Goal: Information Seeking & Learning: Find specific fact

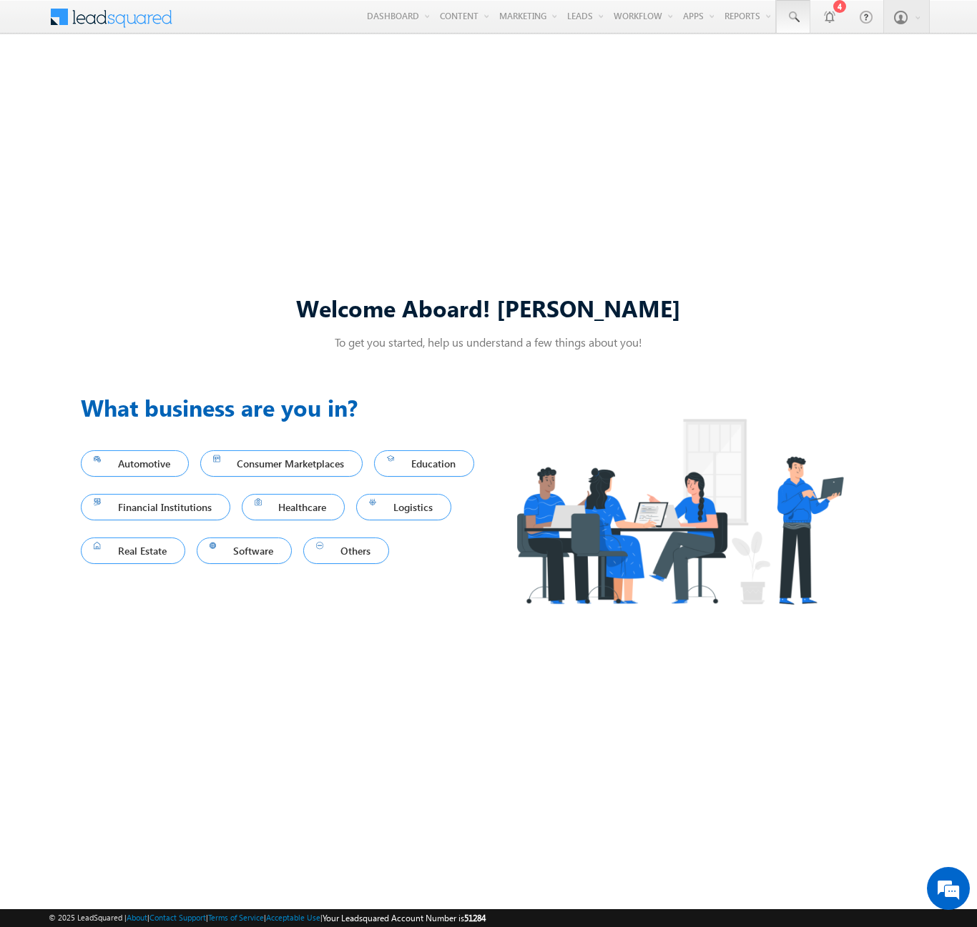
click at [792, 17] on span at bounding box center [793, 17] width 14 height 14
type input "8906854763"
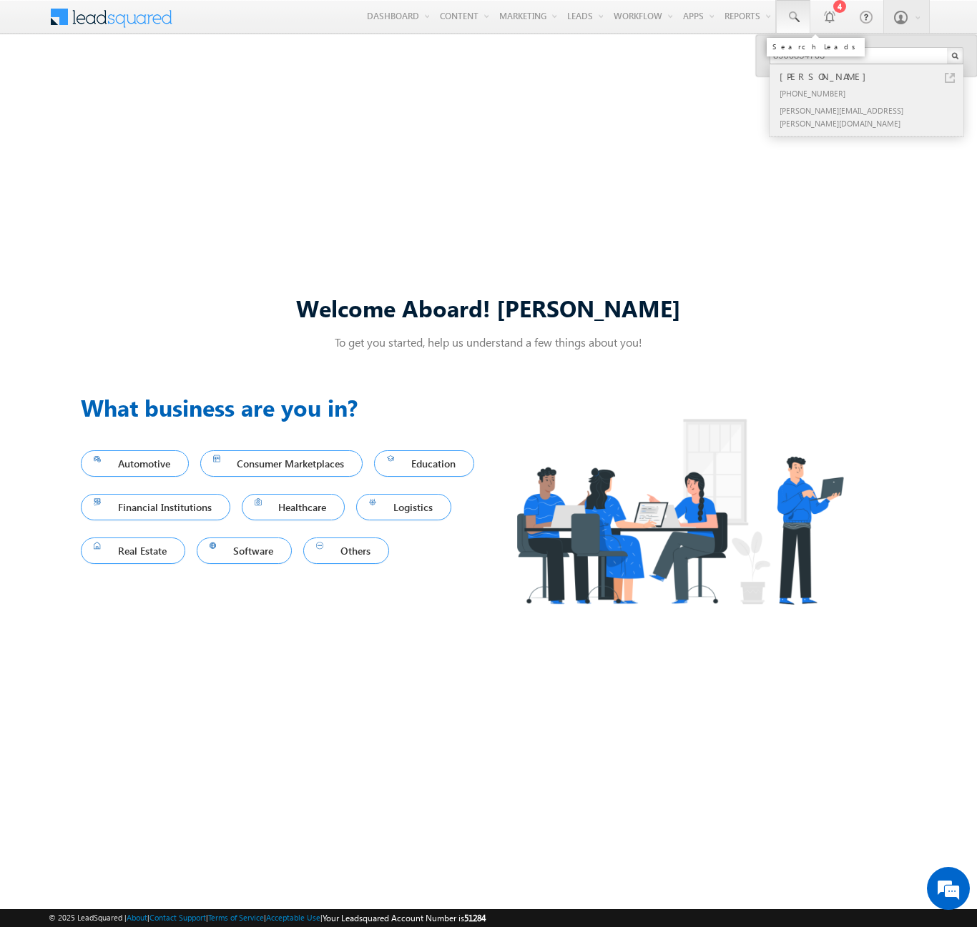
click at [872, 77] on div "[PERSON_NAME]" at bounding box center [873, 77] width 192 height 16
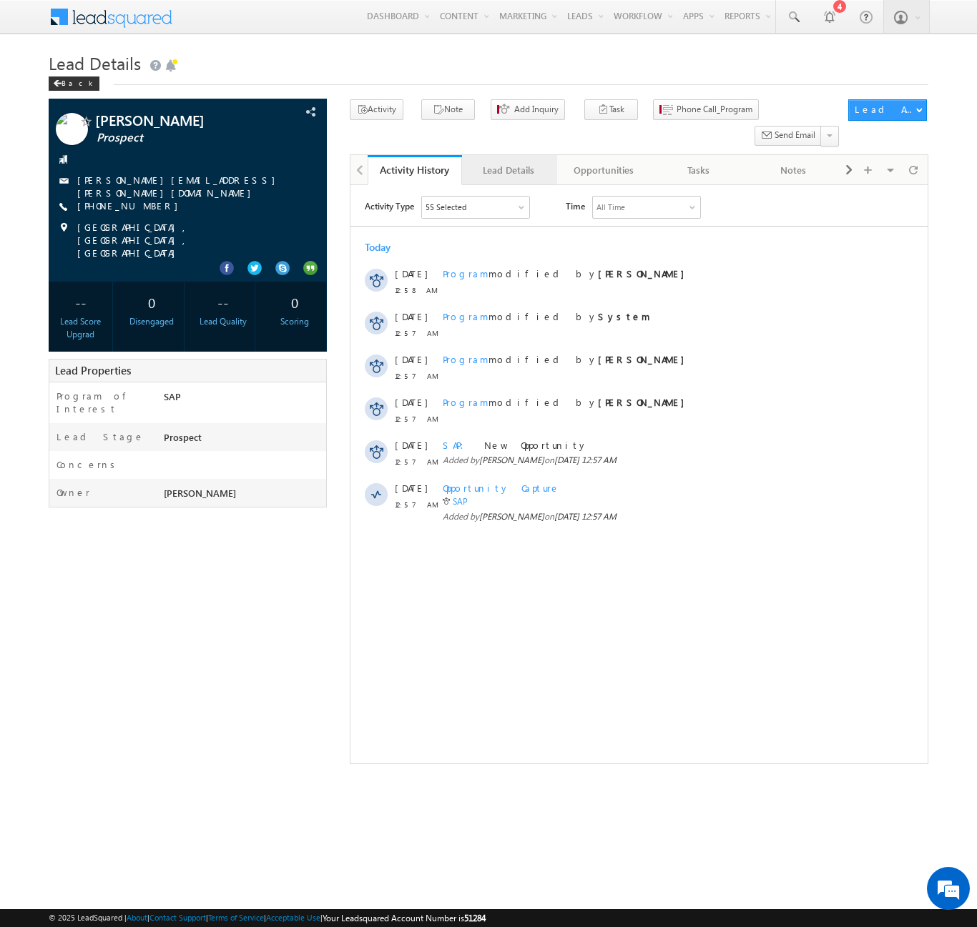
click at [508, 162] on div "Lead Details" at bounding box center [508, 170] width 70 height 17
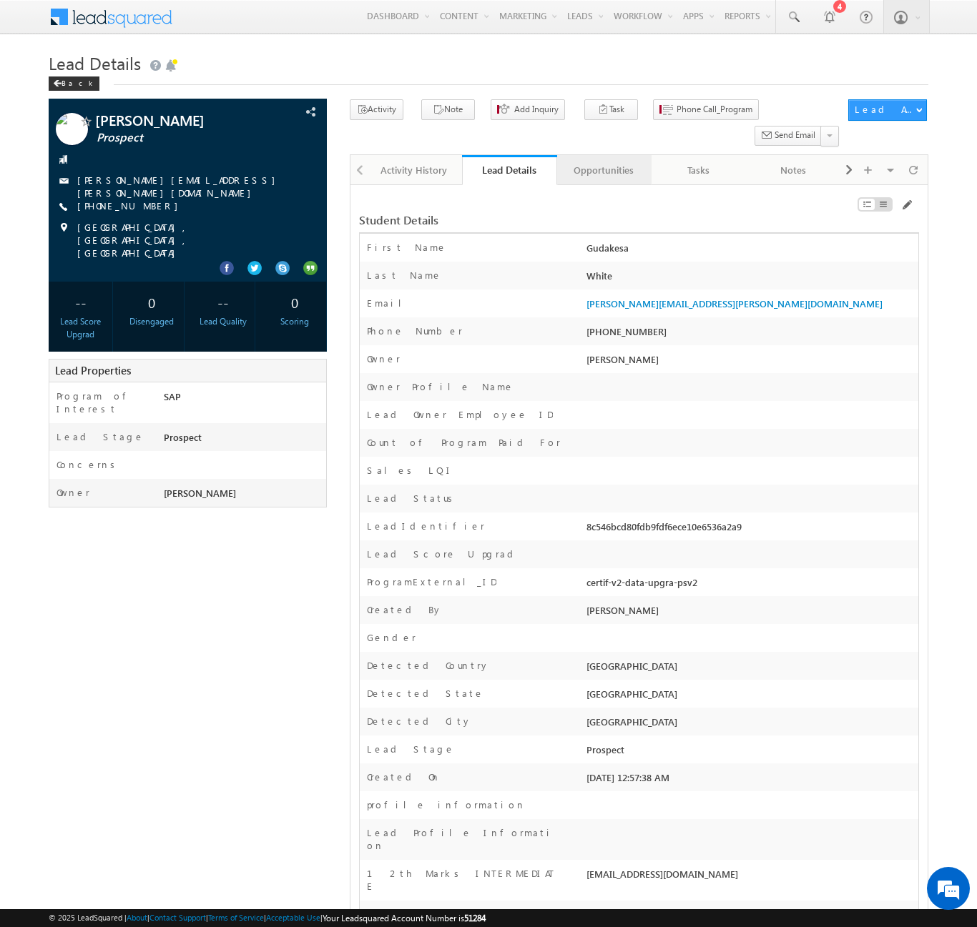
click at [603, 162] on div "Opportunities" at bounding box center [603, 170] width 70 height 17
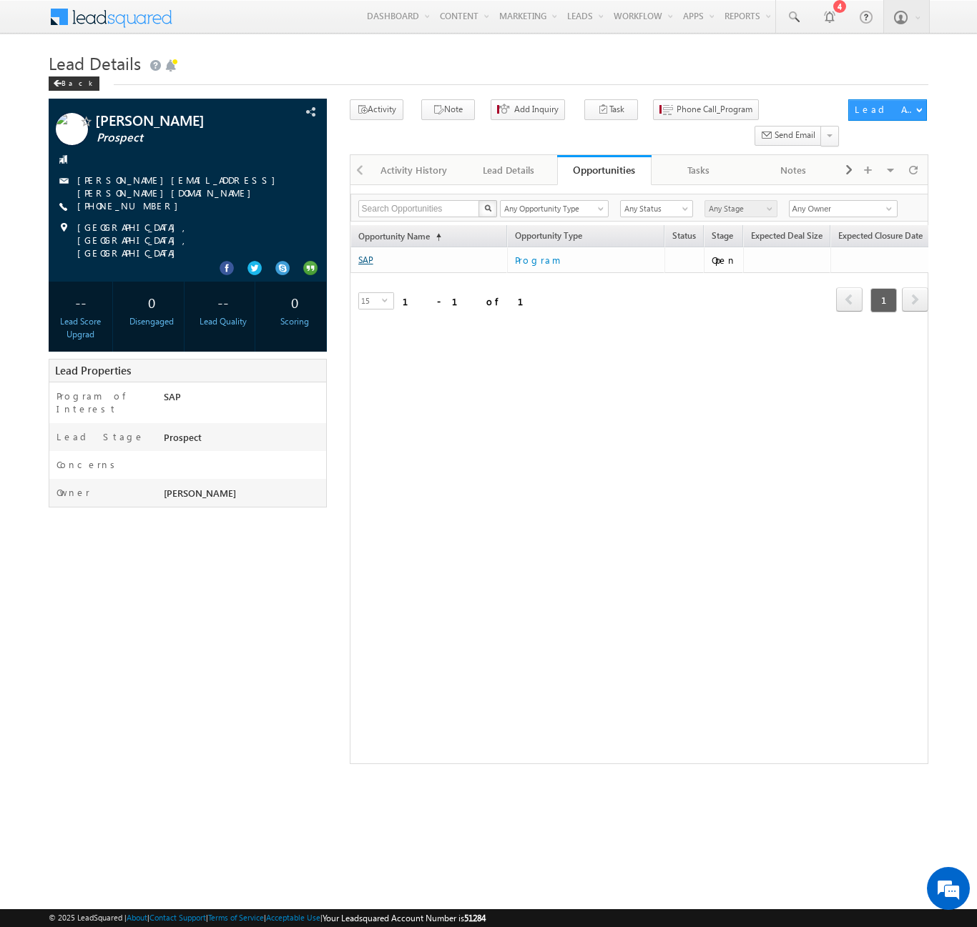
click at [365, 255] on link "SAP" at bounding box center [365, 260] width 15 height 11
